Goal: Information Seeking & Learning: Check status

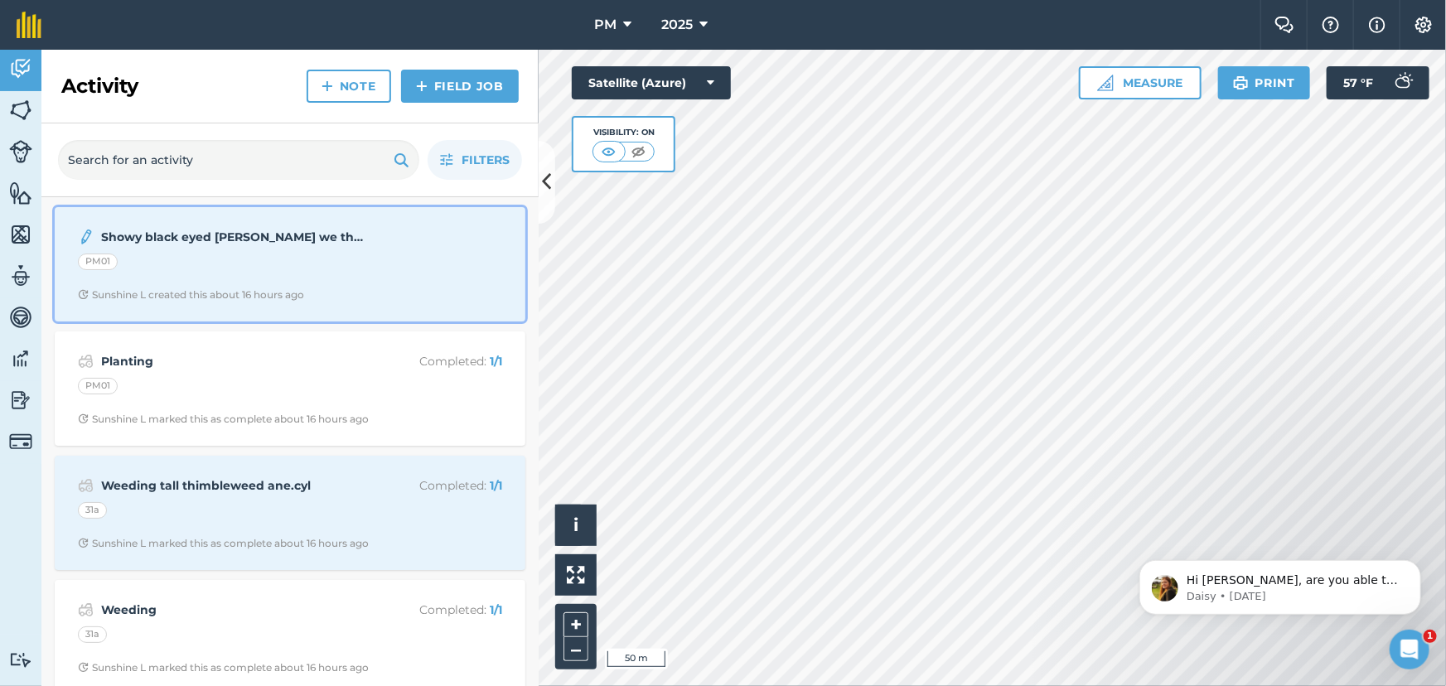
click at [380, 288] on span "Sunshine L created this about 16 hours ago" at bounding box center [290, 294] width 424 height 13
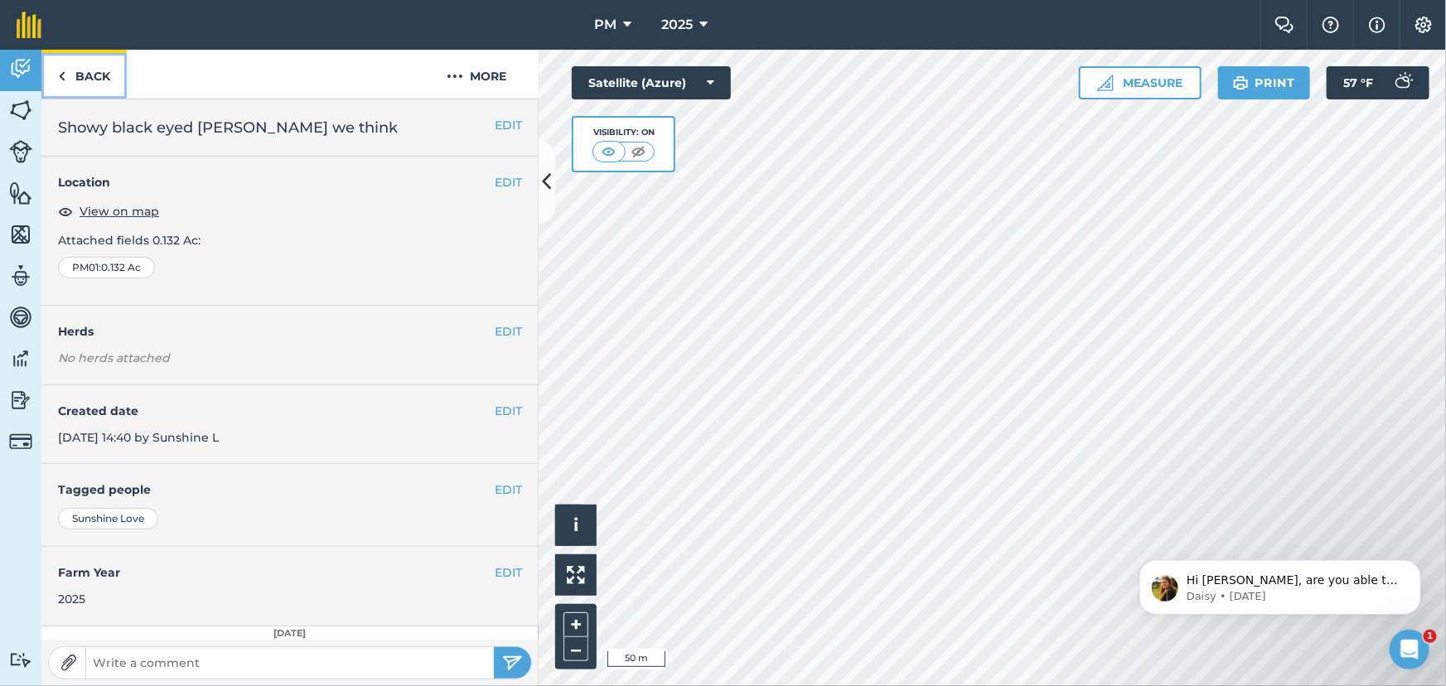
click at [55, 78] on link "Back" at bounding box center [83, 74] width 85 height 49
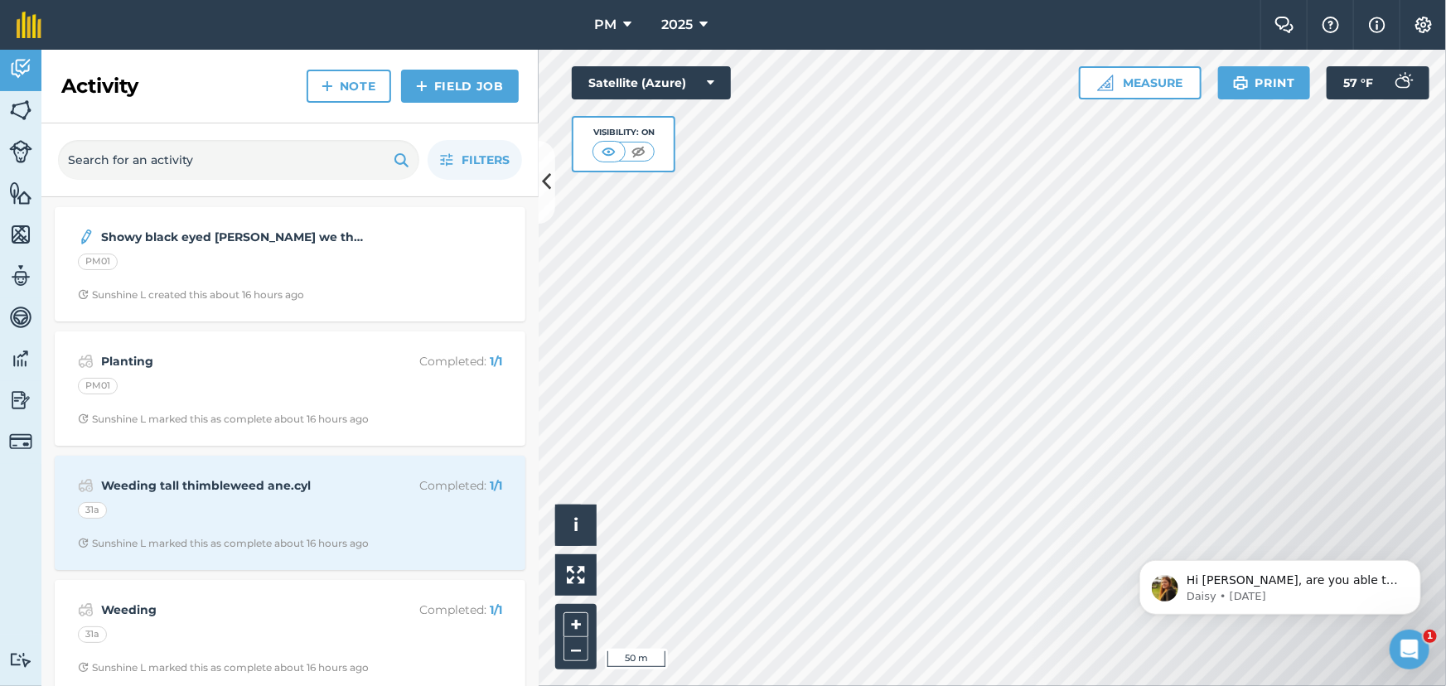
scroll to position [75, 0]
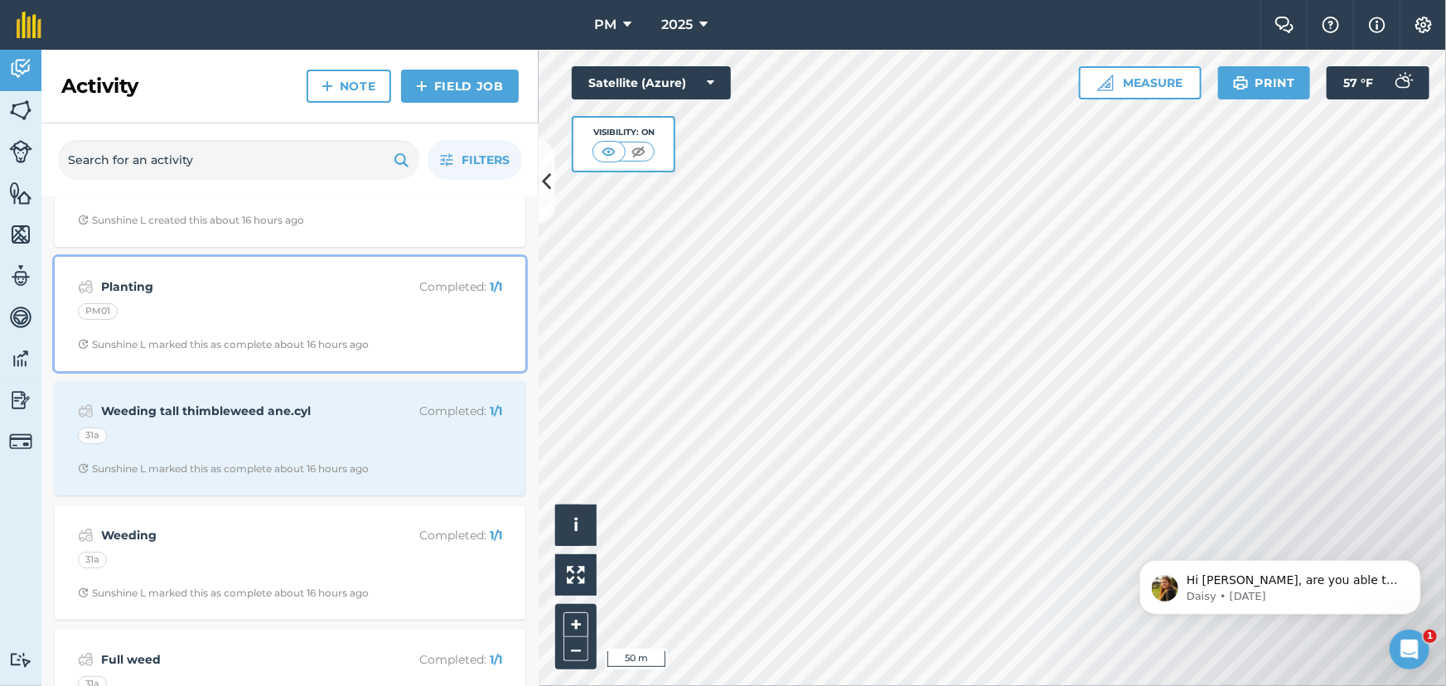
click at [305, 306] on div "PM01" at bounding box center [290, 314] width 424 height 22
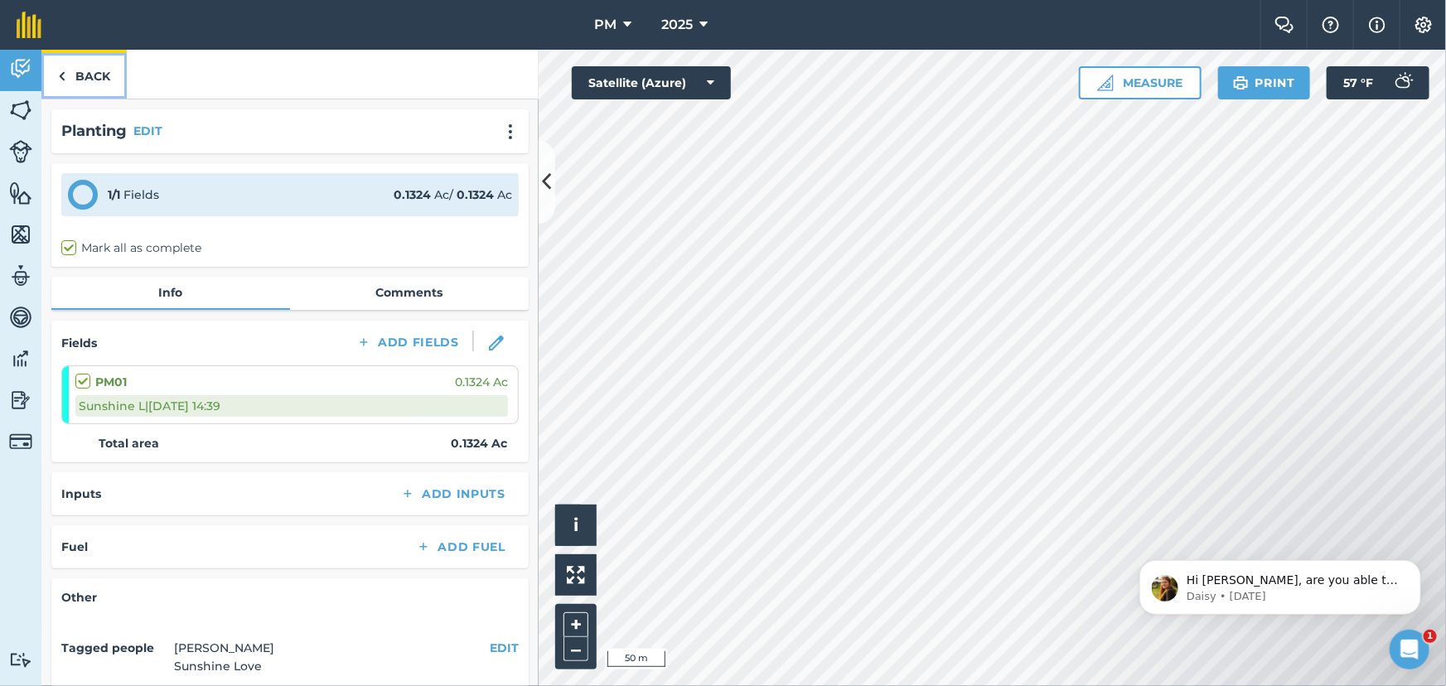
click at [60, 77] on img at bounding box center [61, 76] width 7 height 20
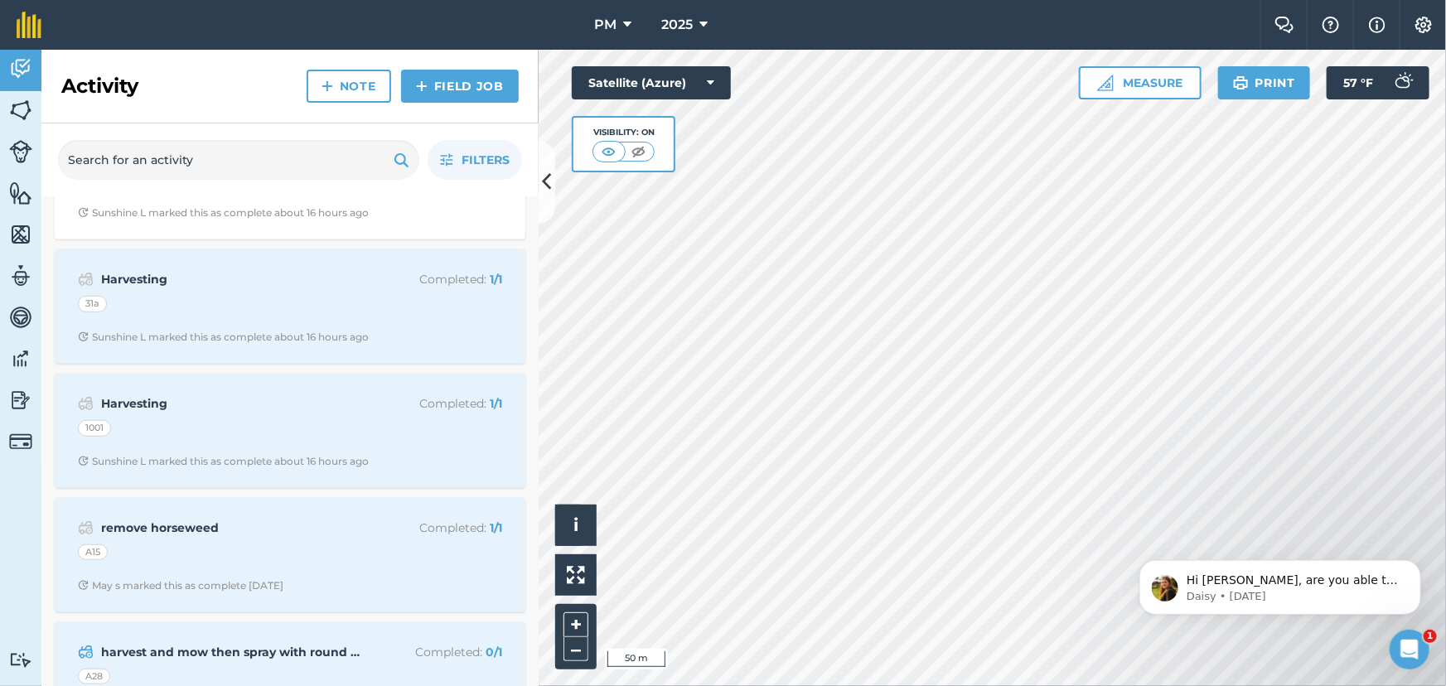
scroll to position [602, 0]
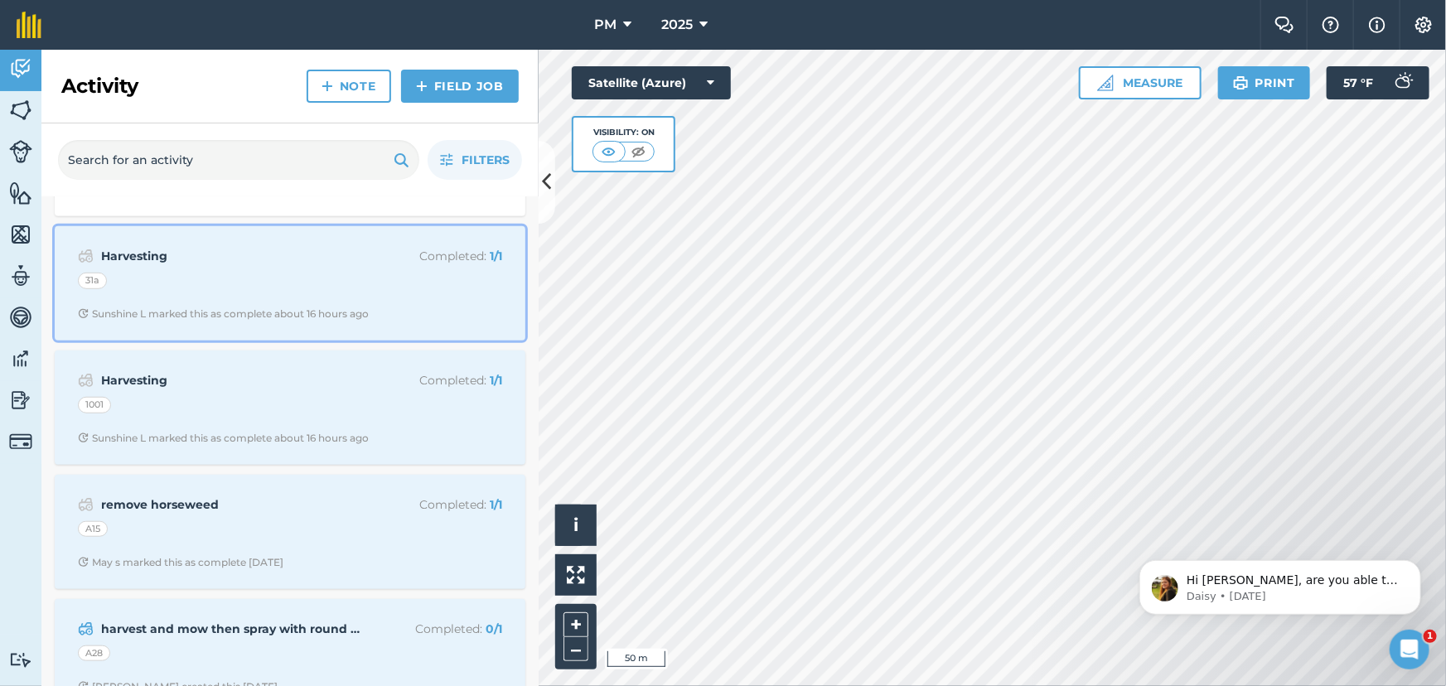
click at [239, 272] on div "Harvesting Completed : 1 / 1 31a Sunshine L marked this as complete about 16 ho…" at bounding box center [290, 283] width 451 height 94
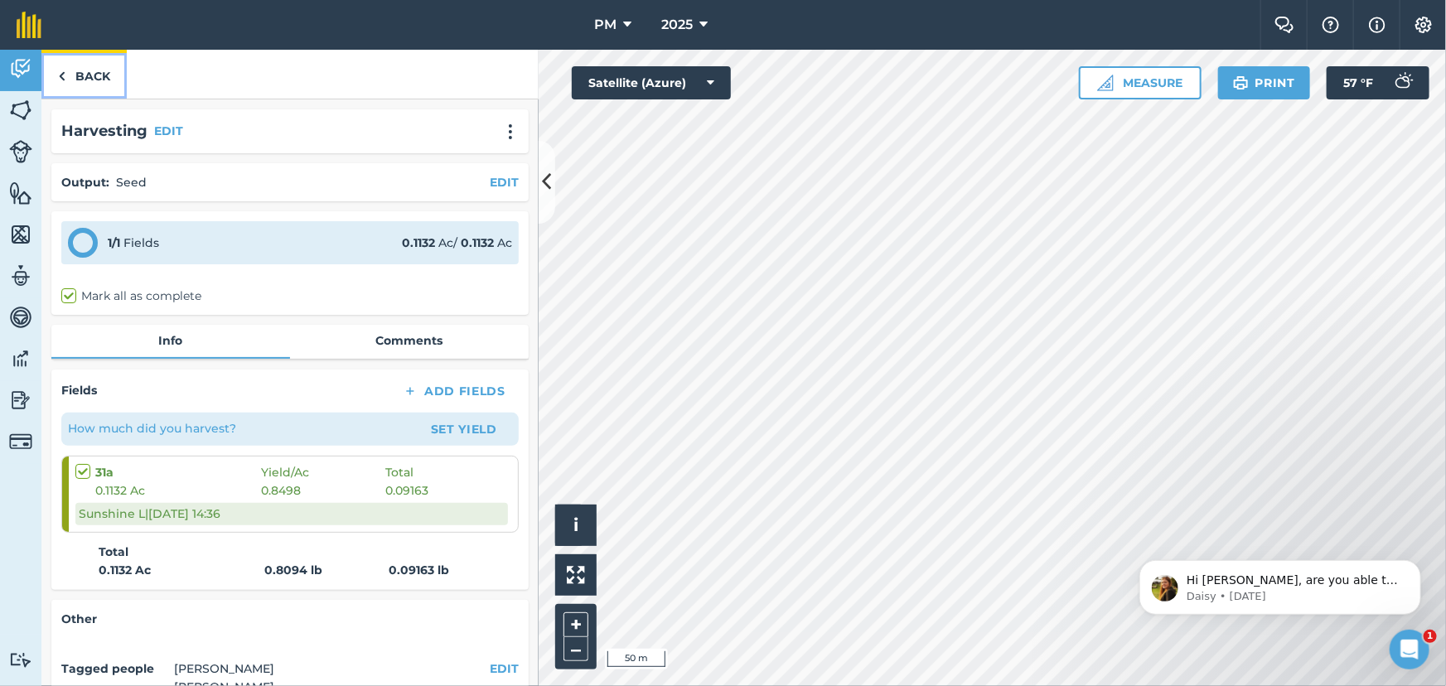
click at [61, 75] on img at bounding box center [61, 76] width 7 height 20
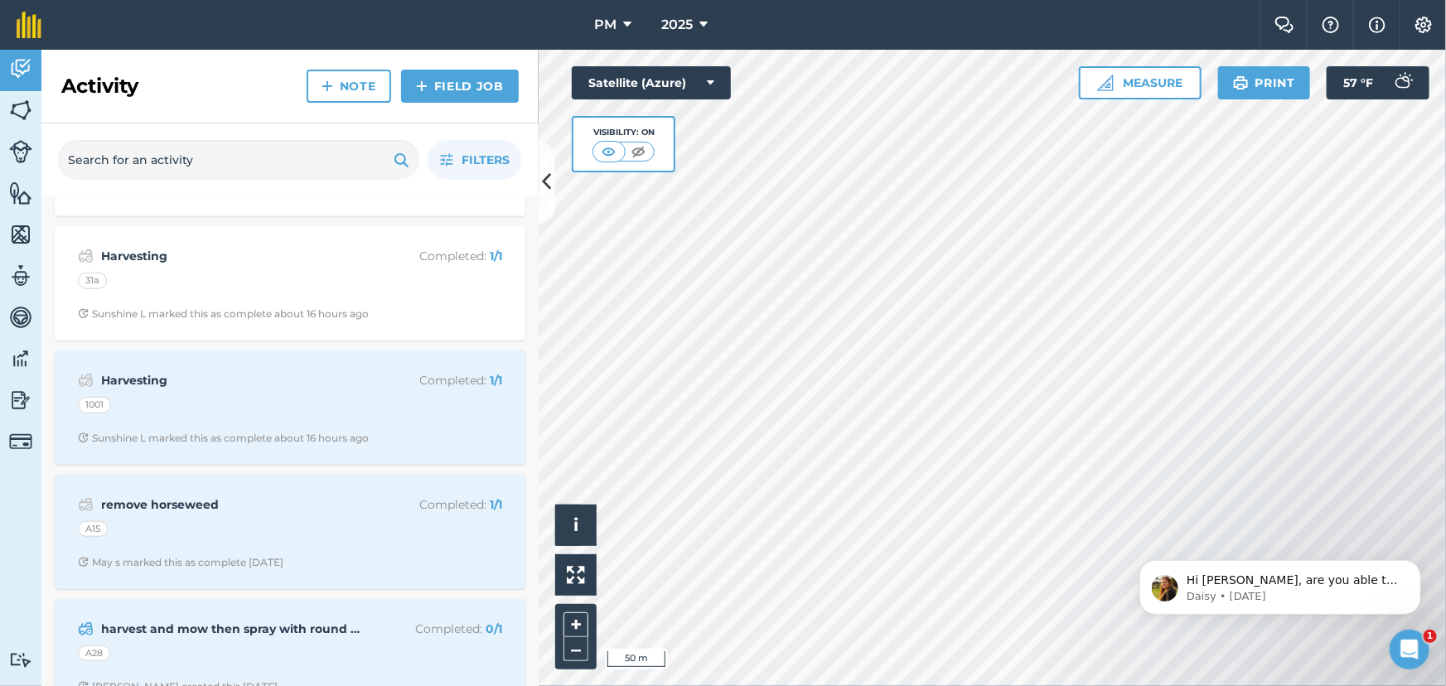
scroll to position [678, 0]
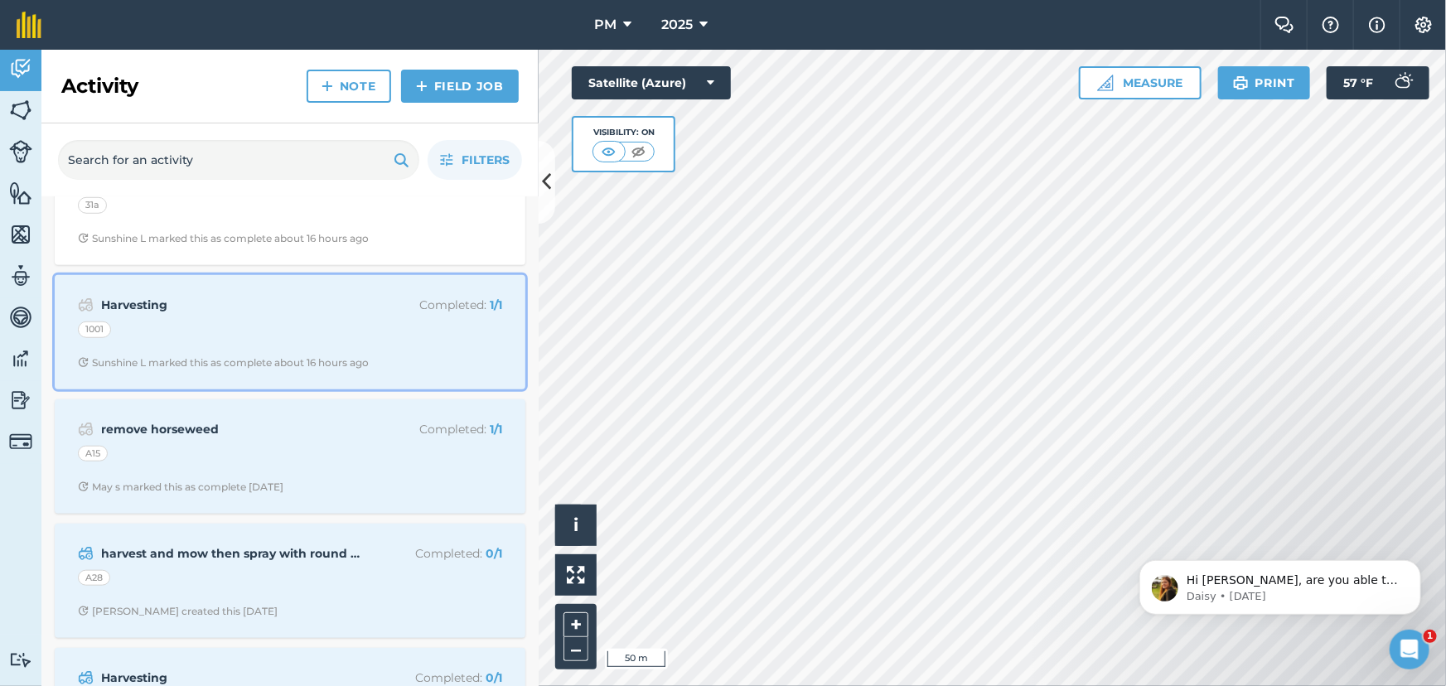
click at [244, 316] on div "Harvesting Completed : 1 / 1 1001 Sunshine L marked this as complete about 16 h…" at bounding box center [290, 332] width 451 height 94
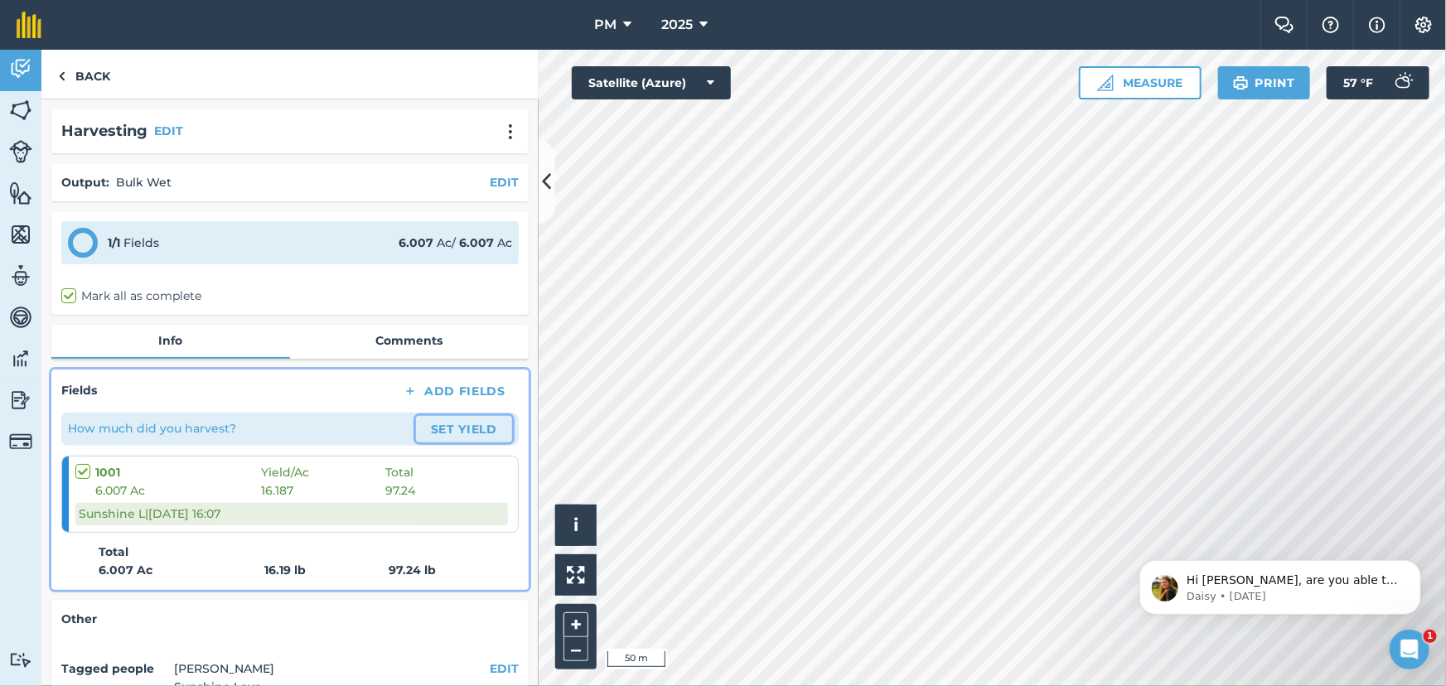
click at [431, 431] on button "Set Yield" at bounding box center [464, 429] width 96 height 27
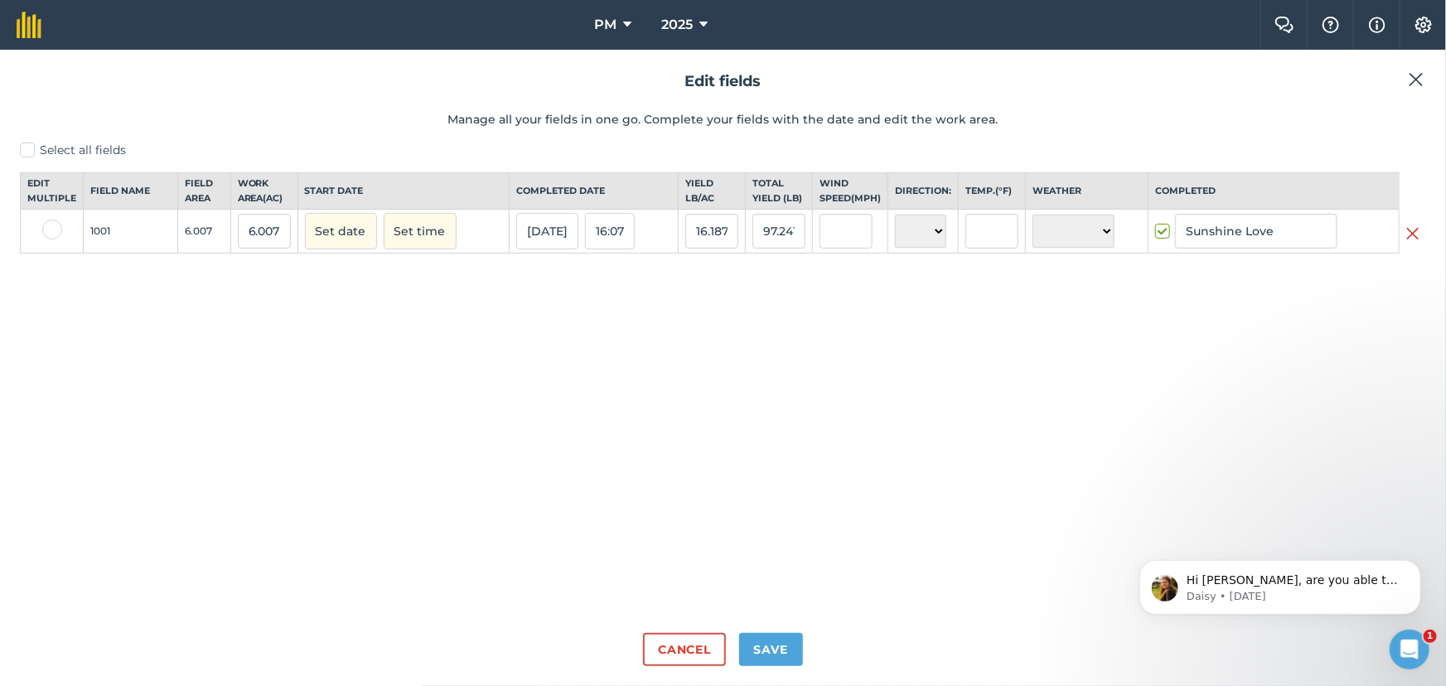
click at [1417, 82] on img at bounding box center [1416, 80] width 15 height 20
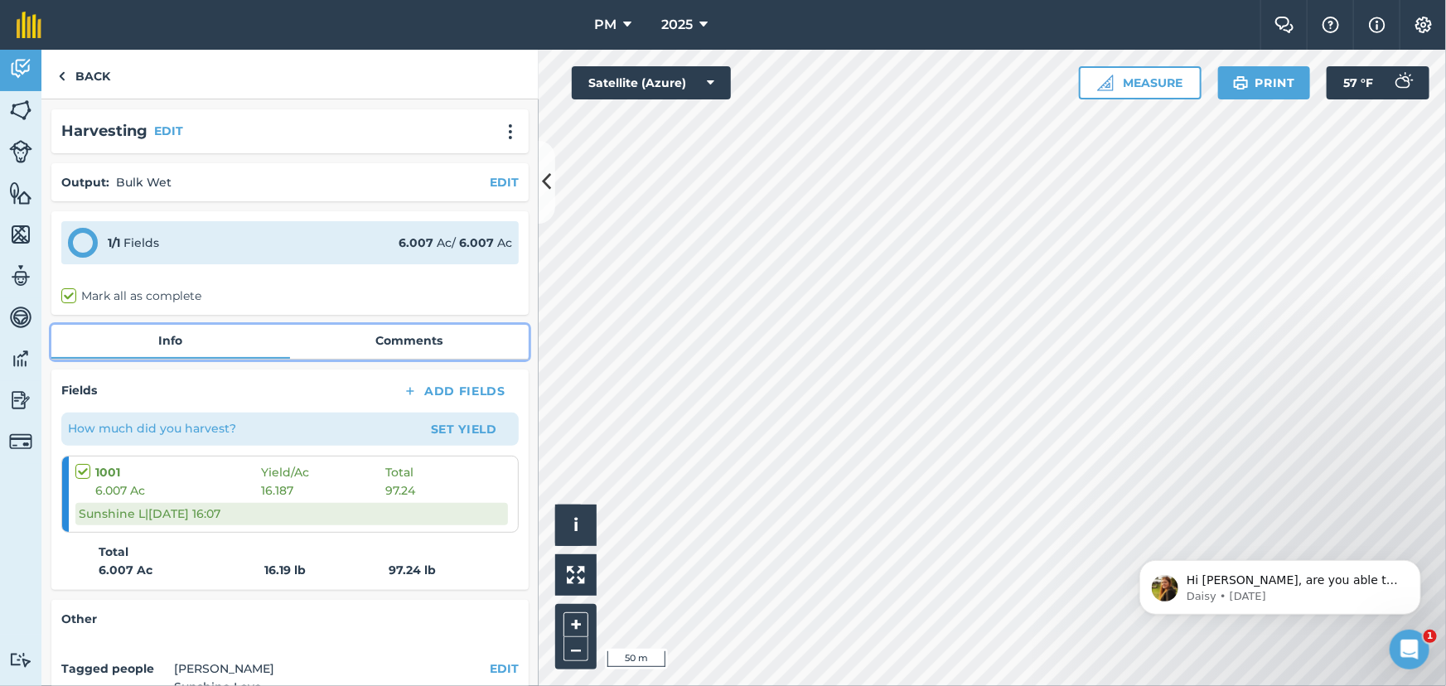
click at [381, 331] on link "Comments" at bounding box center [409, 340] width 239 height 31
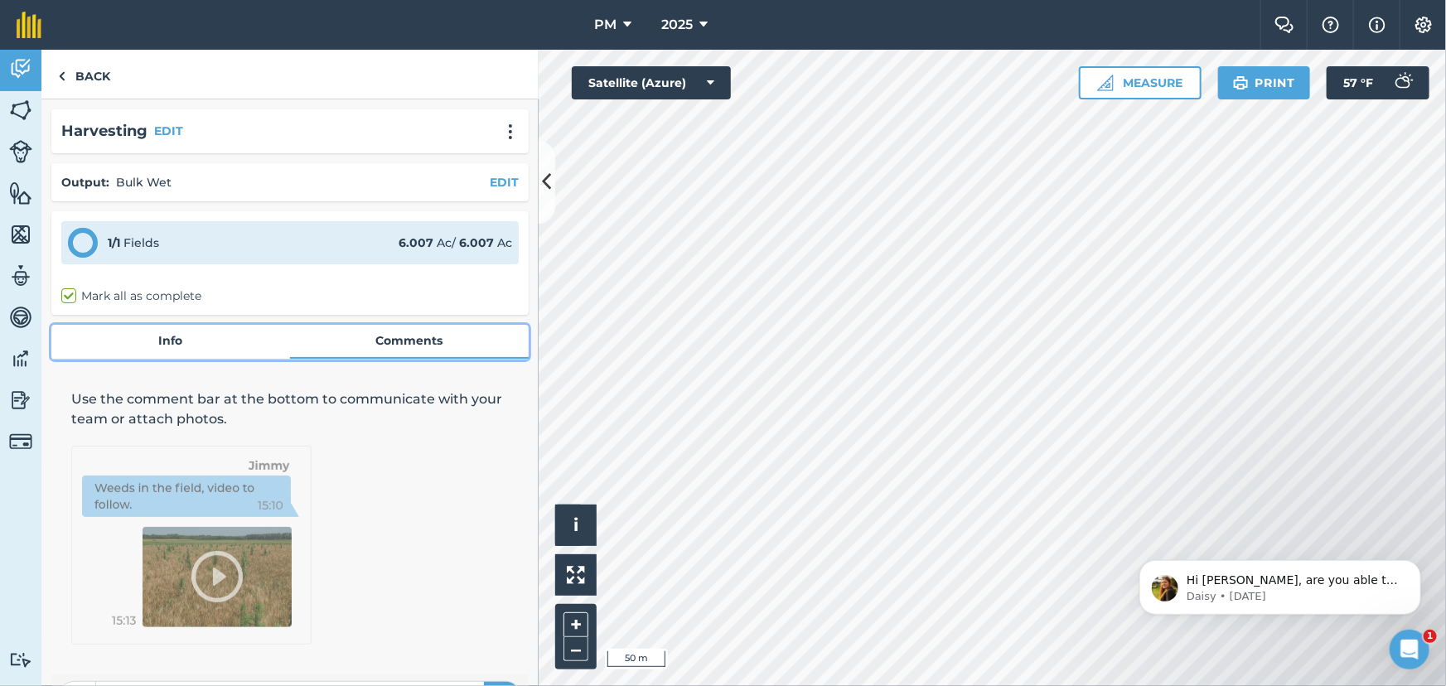
click at [172, 355] on link "Info" at bounding box center [170, 340] width 239 height 31
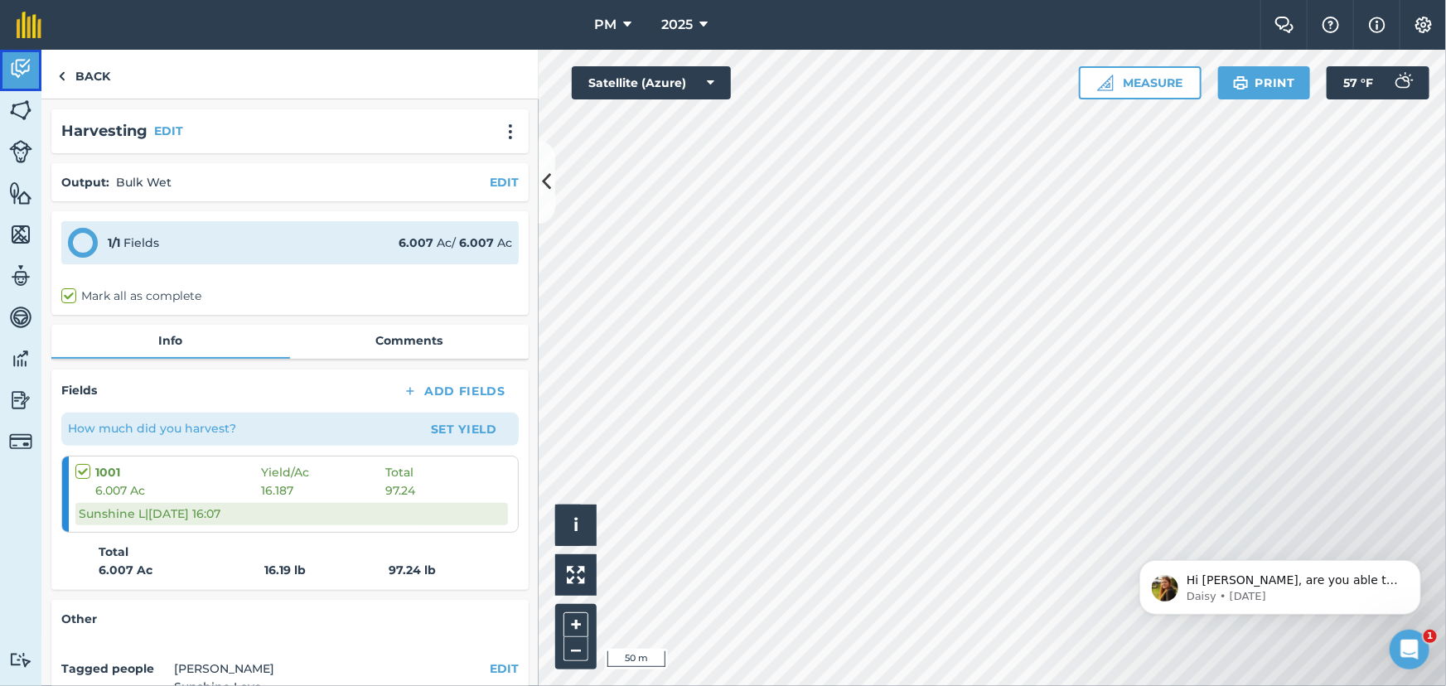
click at [20, 66] on img at bounding box center [20, 68] width 23 height 25
